Goal: Find specific page/section: Find specific page/section

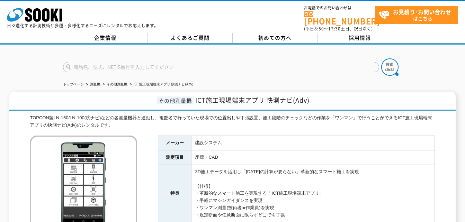
scroll to position [35, 0]
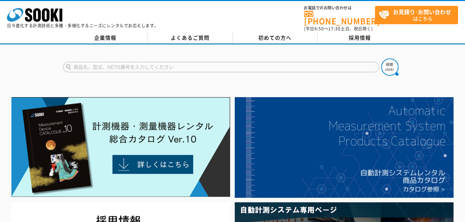
click at [176, 65] on input "text" at bounding box center [221, 67] width 316 height 10
type input "快測ナビ"
click at [382, 59] on button at bounding box center [390, 67] width 17 height 17
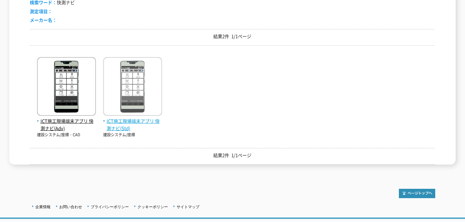
scroll to position [139, 0]
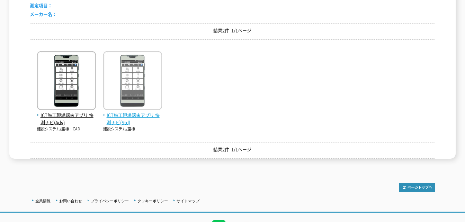
click at [119, 113] on span "ICT施工現場端末アプリ 快測ナビ(Std)" at bounding box center [132, 119] width 59 height 15
click at [118, 84] on img at bounding box center [132, 81] width 59 height 61
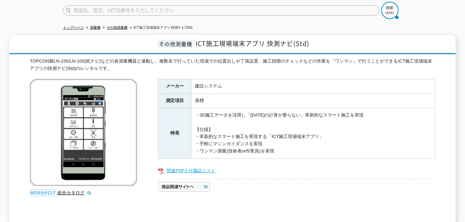
scroll to position [69, 0]
